Goal: Task Accomplishment & Management: Complete application form

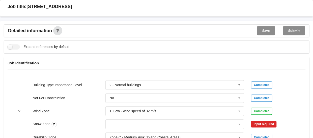
scroll to position [177, 0]
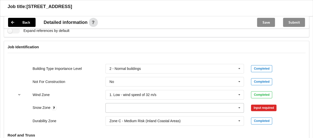
click at [238, 112] on icon at bounding box center [240, 108] width 8 height 9
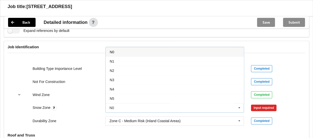
click at [121, 53] on div "N0" at bounding box center [175, 51] width 138 height 9
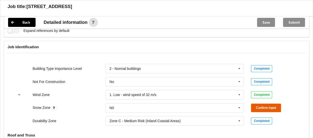
click at [274, 111] on button "Confirm input" at bounding box center [266, 108] width 30 height 8
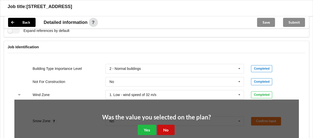
click at [171, 134] on button "No" at bounding box center [165, 130] width 17 height 10
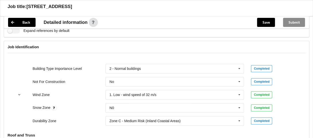
click at [58, 124] on div "Durability Zone" at bounding box center [65, 121] width 73 height 5
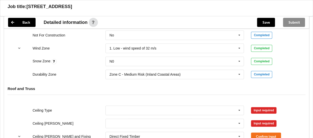
scroll to position [227, 0]
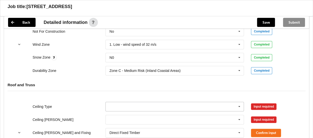
click at [148, 108] on input "text" at bounding box center [175, 106] width 138 height 9
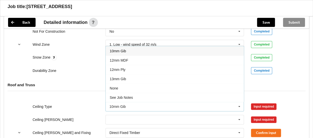
click at [120, 53] on span "10mm Gib" at bounding box center [118, 51] width 16 height 4
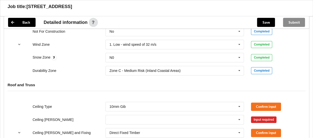
scroll to position [277, 0]
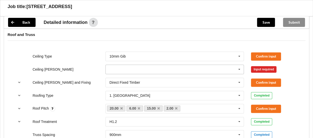
click at [118, 74] on input "text" at bounding box center [175, 69] width 138 height 9
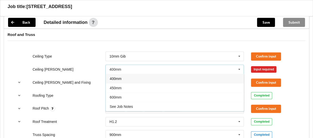
click at [118, 80] on span "400mm" at bounding box center [116, 79] width 12 height 4
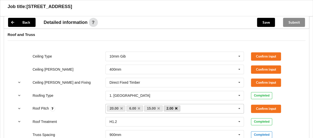
click at [177, 110] on icon at bounding box center [176, 108] width 3 height 3
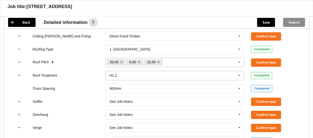
scroll to position [328, 0]
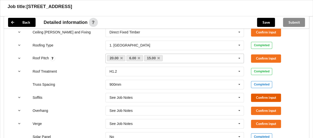
click at [269, 97] on button "Confirm input" at bounding box center [266, 98] width 30 height 8
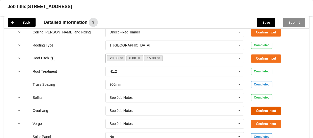
click at [267, 114] on button "Confirm input" at bounding box center [266, 111] width 30 height 8
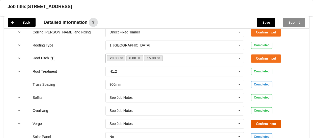
click at [267, 125] on button "Confirm input" at bounding box center [266, 124] width 30 height 8
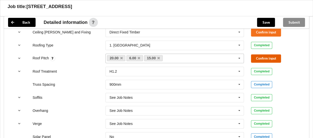
click at [269, 63] on button "Confirm input" at bounding box center [266, 58] width 30 height 8
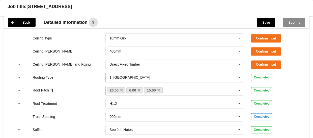
scroll to position [303, 0]
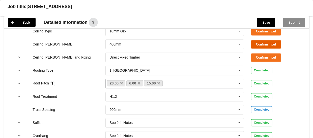
click at [264, 46] on button "Confirm input" at bounding box center [266, 44] width 30 height 8
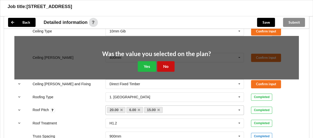
drag, startPoint x: 170, startPoint y: 69, endPoint x: 224, endPoint y: 65, distance: 55.1
click at [172, 68] on button "No" at bounding box center [165, 66] width 17 height 10
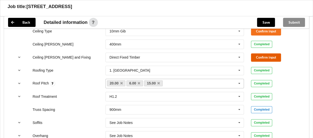
click at [268, 61] on button "Confirm input" at bounding box center [266, 57] width 30 height 8
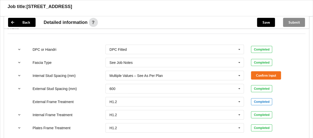
scroll to position [504, 0]
click at [239, 79] on icon at bounding box center [240, 75] width 8 height 9
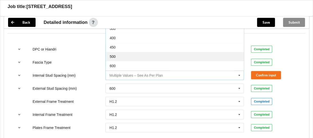
scroll to position [17, 0]
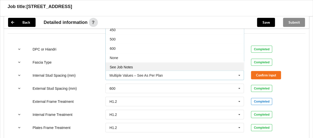
click at [188, 67] on div "See Job Notes" at bounding box center [175, 67] width 138 height 9
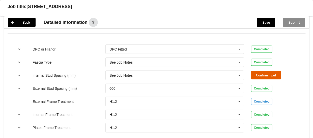
click at [269, 75] on button "Confirm input" at bounding box center [266, 75] width 30 height 8
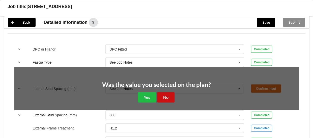
click at [168, 98] on button "No" at bounding box center [165, 98] width 17 height 10
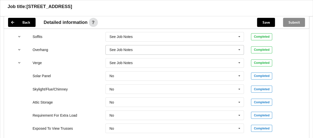
scroll to position [479, 0]
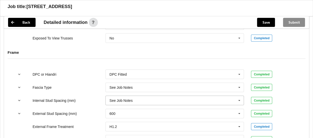
click at [238, 104] on icon at bounding box center [240, 100] width 8 height 9
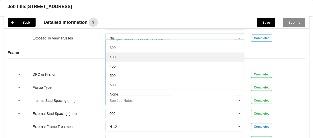
scroll to position [0, 0]
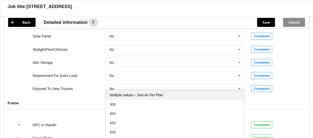
click at [151, 96] on span "Multiple Values – See As Per Plan" at bounding box center [136, 95] width 53 height 4
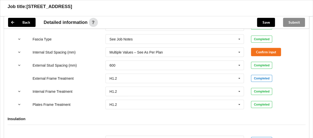
scroll to position [538, 0]
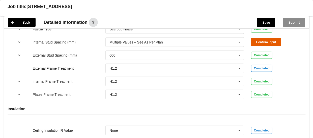
click at [263, 46] on button "Confirm input" at bounding box center [266, 42] width 30 height 8
click at [239, 58] on icon at bounding box center [240, 55] width 8 height 9
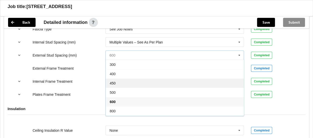
scroll to position [27, 0]
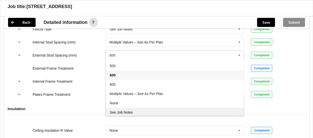
click at [132, 112] on span "See Job Notes" at bounding box center [121, 113] width 23 height 4
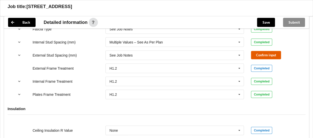
click at [272, 56] on button "Confirm input" at bounding box center [266, 55] width 30 height 8
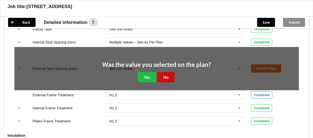
click at [166, 78] on button "No" at bounding box center [165, 77] width 17 height 10
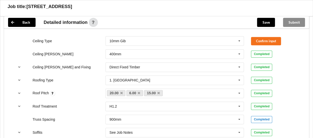
scroll to position [286, 0]
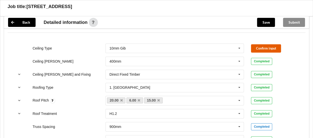
click at [259, 52] on button "Confirm input" at bounding box center [266, 48] width 30 height 8
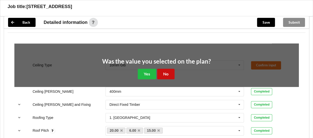
click at [167, 75] on button "No" at bounding box center [165, 74] width 17 height 10
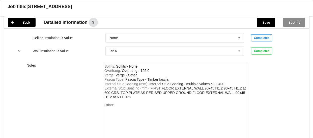
scroll to position [664, 0]
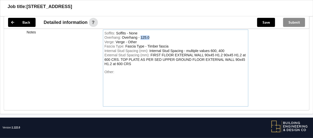
drag, startPoint x: 150, startPoint y: 39, endPoint x: 140, endPoint y: 38, distance: 9.9
click at [140, 38] on div "Overhang : Overhang - 125.0" at bounding box center [175, 38] width 143 height 5
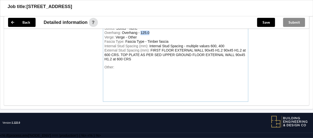
scroll to position [670, 0]
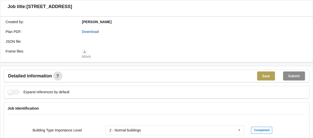
click at [266, 79] on button "Save" at bounding box center [266, 76] width 18 height 9
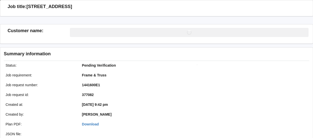
scroll to position [115, 0]
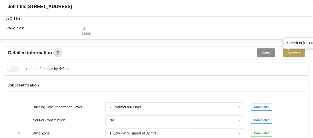
click at [295, 57] on button "Submit" at bounding box center [294, 52] width 22 height 9
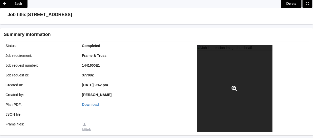
scroll to position [0, 0]
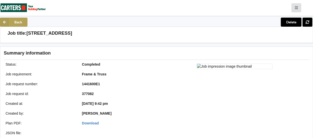
click at [4, 27] on icon at bounding box center [4, 22] width 9 height 9
click at [5, 26] on icon at bounding box center [4, 22] width 9 height 9
click at [5, 27] on icon at bounding box center [4, 22] width 9 height 9
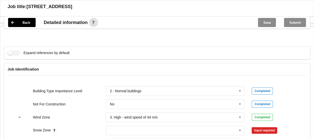
scroll to position [202, 0]
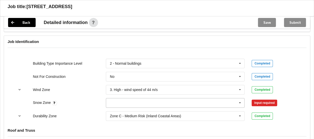
click at [233, 105] on input "text" at bounding box center [175, 102] width 138 height 9
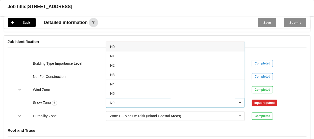
click at [126, 47] on div "N0" at bounding box center [175, 46] width 138 height 9
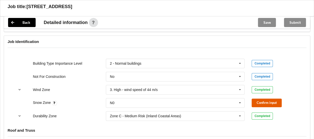
click at [270, 104] on button "Confirm input" at bounding box center [266, 102] width 30 height 8
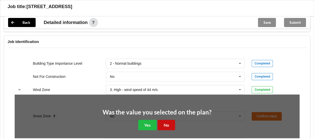
click at [168, 126] on button "No" at bounding box center [165, 125] width 17 height 10
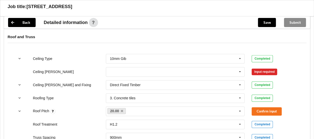
scroll to position [303, 0]
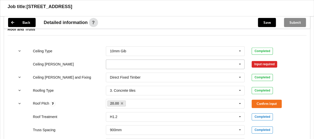
click at [122, 67] on input "text" at bounding box center [175, 64] width 138 height 9
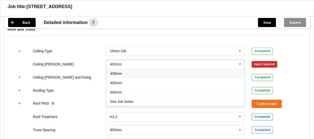
click at [125, 77] on div "400mm" at bounding box center [175, 73] width 138 height 9
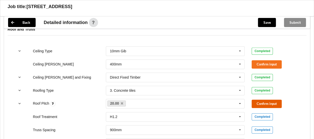
click at [260, 107] on button "Confirm input" at bounding box center [266, 103] width 30 height 8
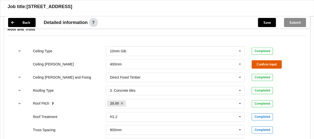
click at [264, 68] on button "Confirm input" at bounding box center [266, 64] width 30 height 8
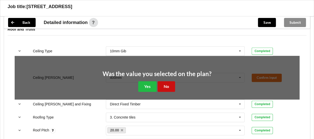
click at [167, 87] on button "No" at bounding box center [165, 86] width 17 height 10
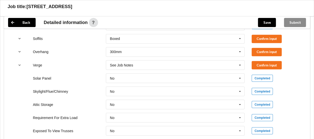
scroll to position [378, 0]
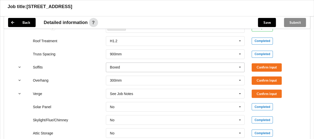
click at [239, 71] on icon at bounding box center [240, 67] width 8 height 9
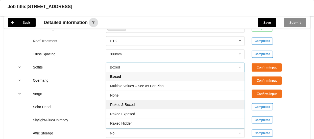
click at [133, 106] on span "Raked & Boxed" at bounding box center [122, 104] width 24 height 4
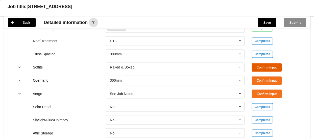
click at [260, 69] on button "Confirm input" at bounding box center [266, 67] width 30 height 8
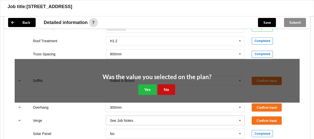
click at [168, 93] on button "No" at bounding box center [165, 89] width 17 height 10
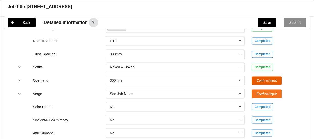
click at [268, 80] on button "Confirm input" at bounding box center [266, 80] width 30 height 8
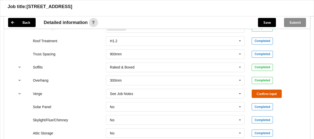
click at [270, 94] on button "Confirm input" at bounding box center [266, 93] width 30 height 8
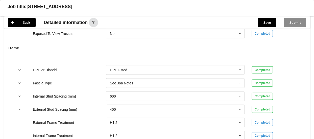
scroll to position [504, 0]
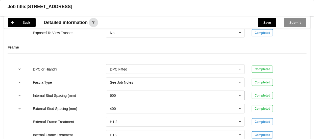
click at [240, 98] on icon at bounding box center [240, 95] width 8 height 9
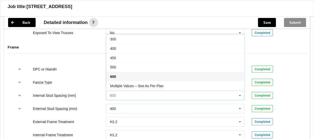
scroll to position [17, 0]
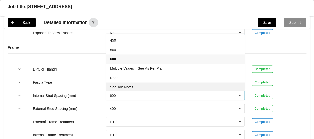
click at [166, 88] on div "See Job Notes" at bounding box center [175, 86] width 138 height 9
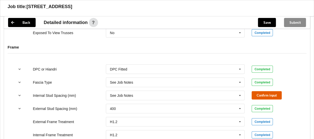
click at [264, 97] on button "Confirm input" at bounding box center [266, 95] width 30 height 8
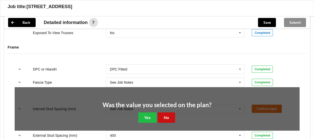
click at [168, 121] on button "No" at bounding box center [165, 117] width 17 height 10
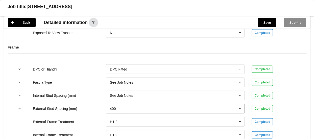
click at [240, 111] on icon at bounding box center [240, 108] width 8 height 9
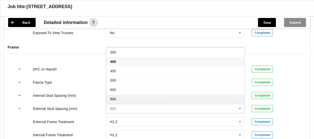
scroll to position [27, 0]
click at [142, 99] on div "See Job Notes" at bounding box center [175, 99] width 138 height 9
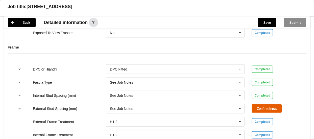
click at [263, 110] on button "Confirm input" at bounding box center [266, 108] width 30 height 8
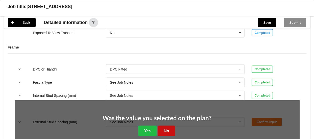
click at [167, 136] on button "No" at bounding box center [165, 130] width 17 height 10
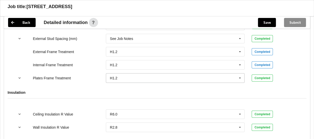
scroll to position [656, 0]
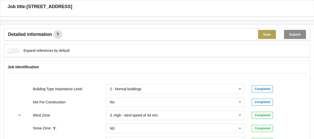
click at [265, 37] on button "Save" at bounding box center [267, 34] width 18 height 9
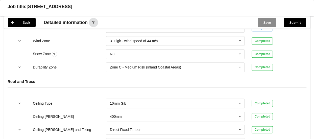
scroll to position [252, 0]
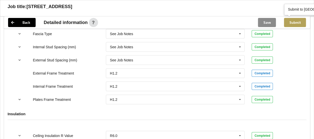
click at [295, 20] on button "Submit" at bounding box center [295, 22] width 22 height 9
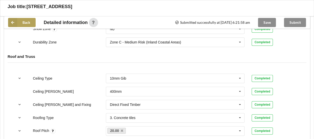
click at [12, 24] on icon at bounding box center [12, 22] width 9 height 9
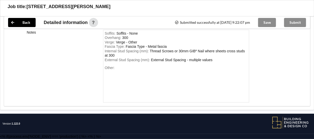
scroll to position [637, 0]
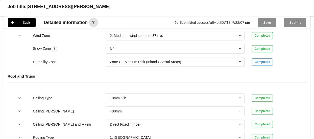
scroll to position [353, 0]
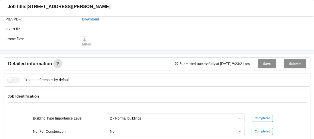
scroll to position [101, 0]
